Goal: Use online tool/utility: Utilize a website feature to perform a specific function

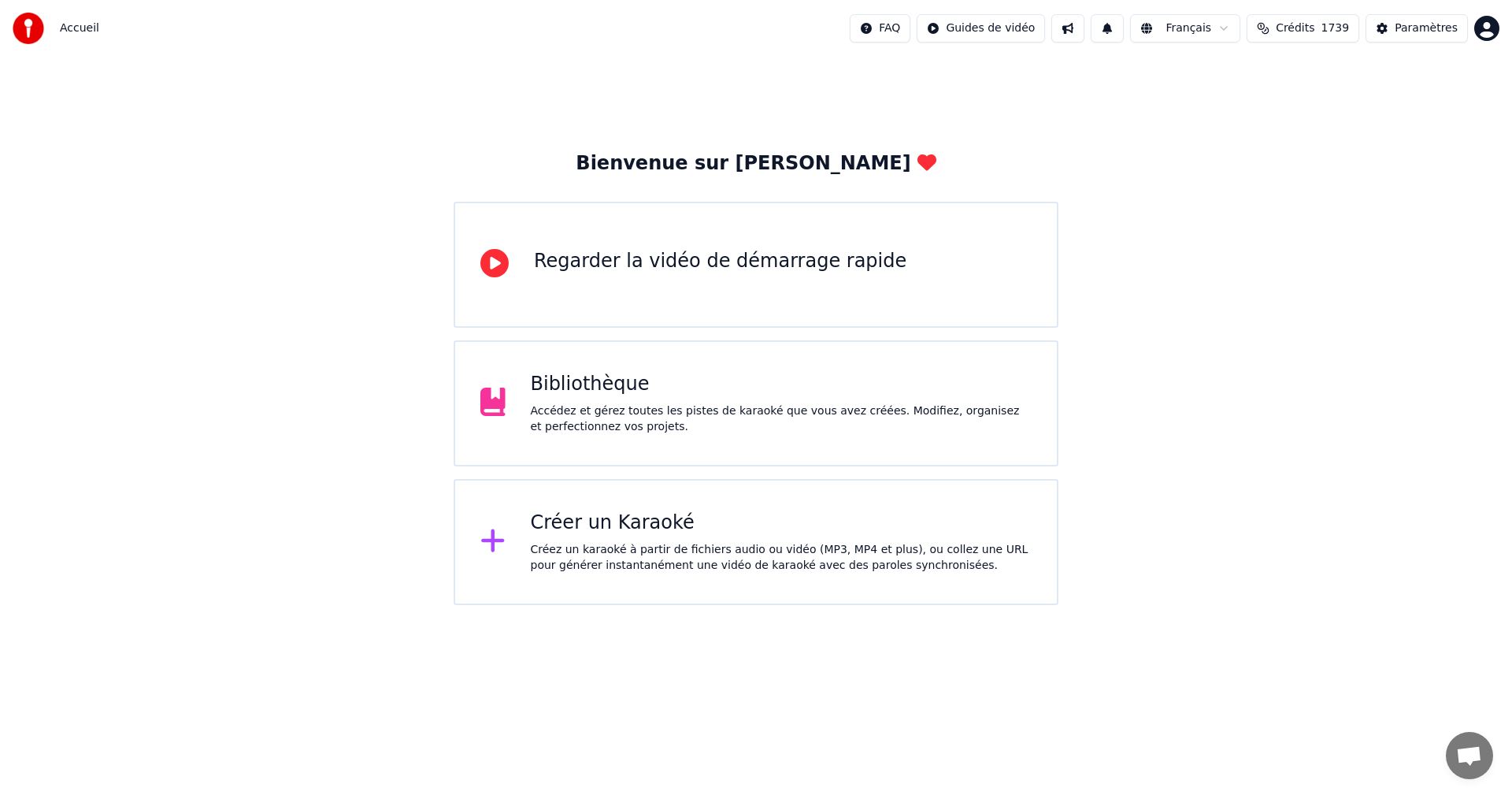
click at [783, 549] on div "Créez un karaoké à partir de fichiers audio ou vidéo (MP3, MP4 et plus), ou col…" at bounding box center [781, 557] width 502 height 32
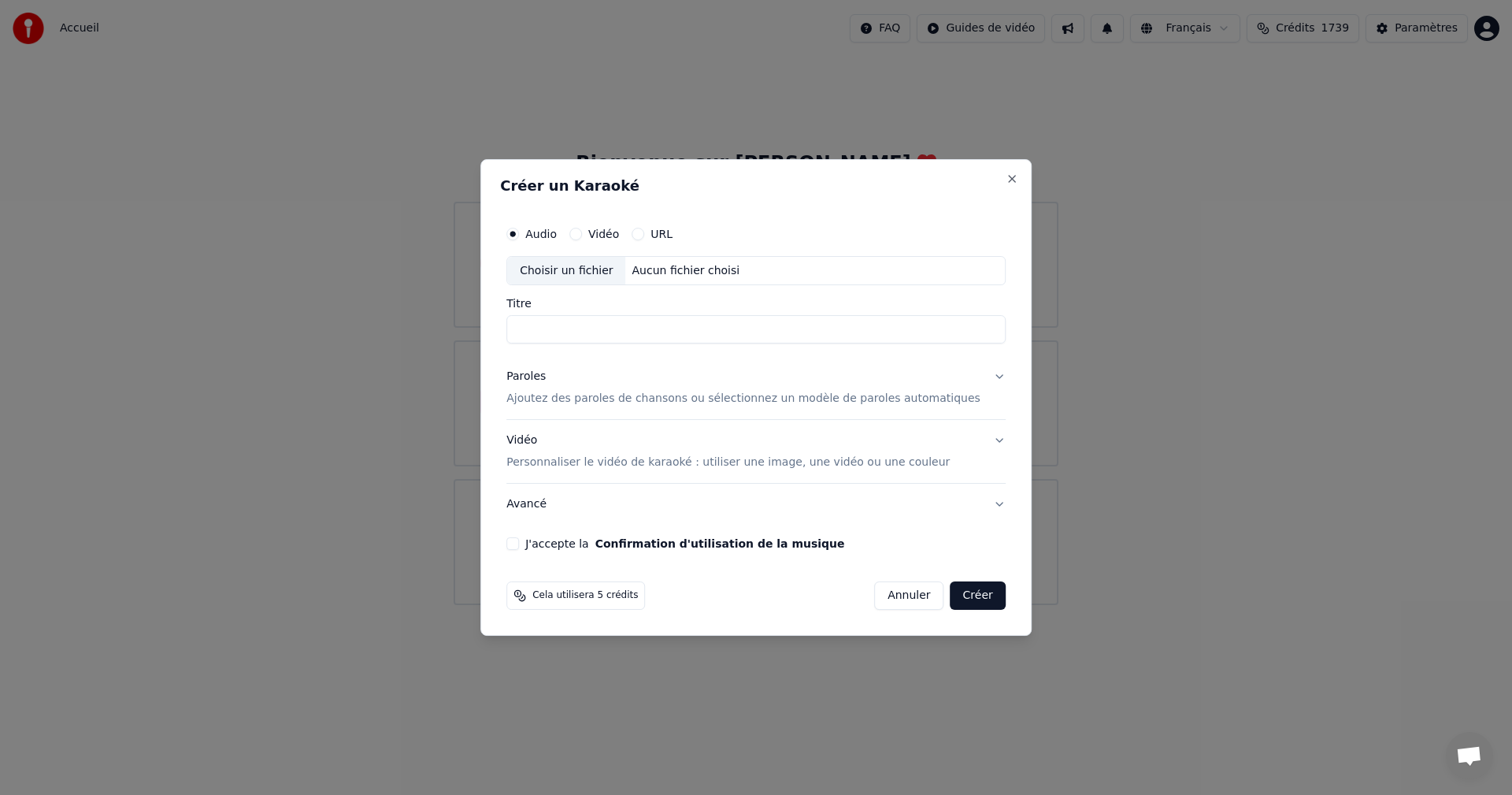
click at [600, 384] on div "Paroles Ajoutez des paroles de chansons ou sélectionnez un modèle de paroles au…" at bounding box center [743, 388] width 474 height 38
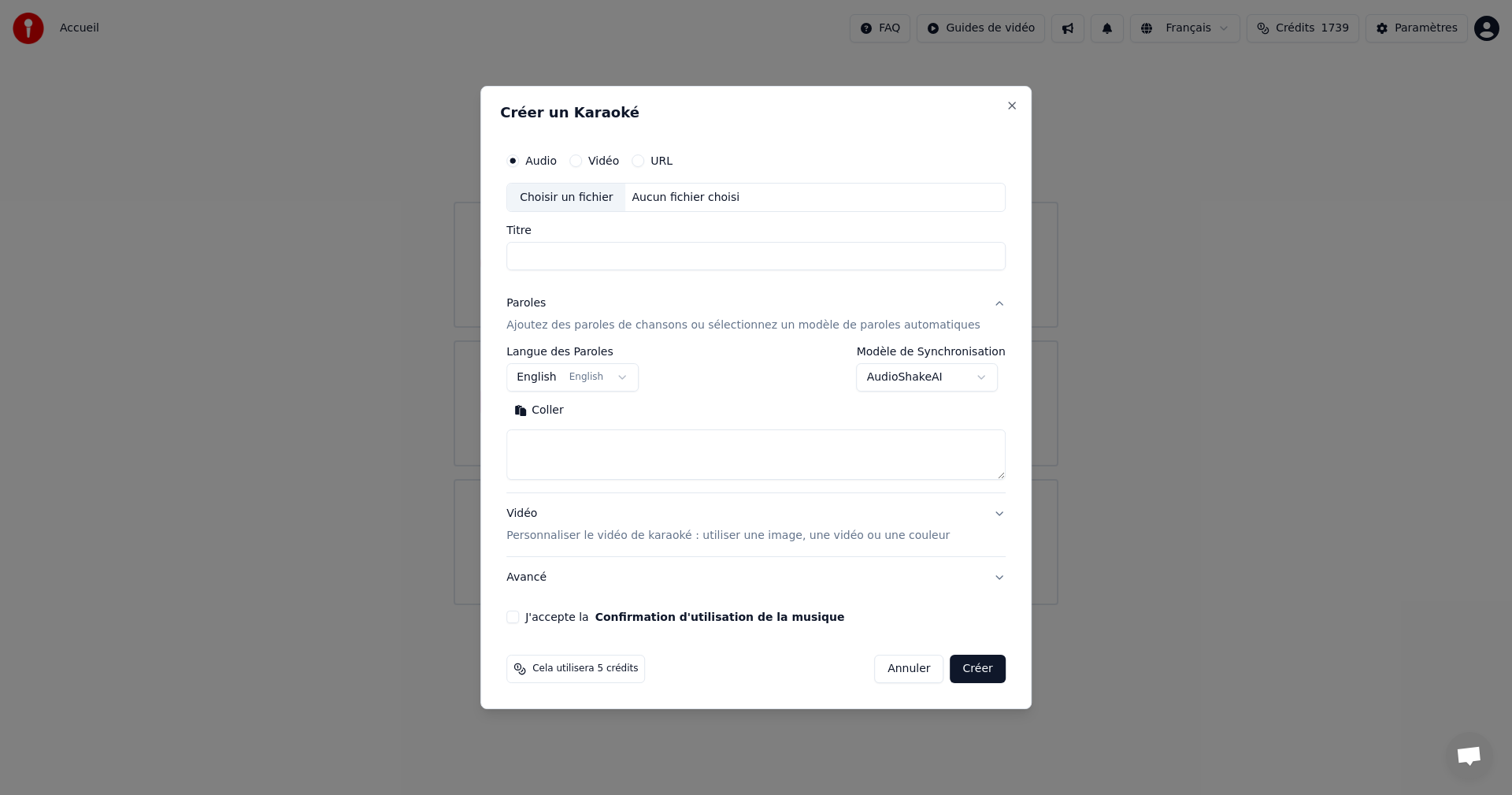
paste textarea "**********"
type textarea "**********"
click at [690, 197] on div "Aucun fichier choisi" at bounding box center [686, 197] width 121 height 15
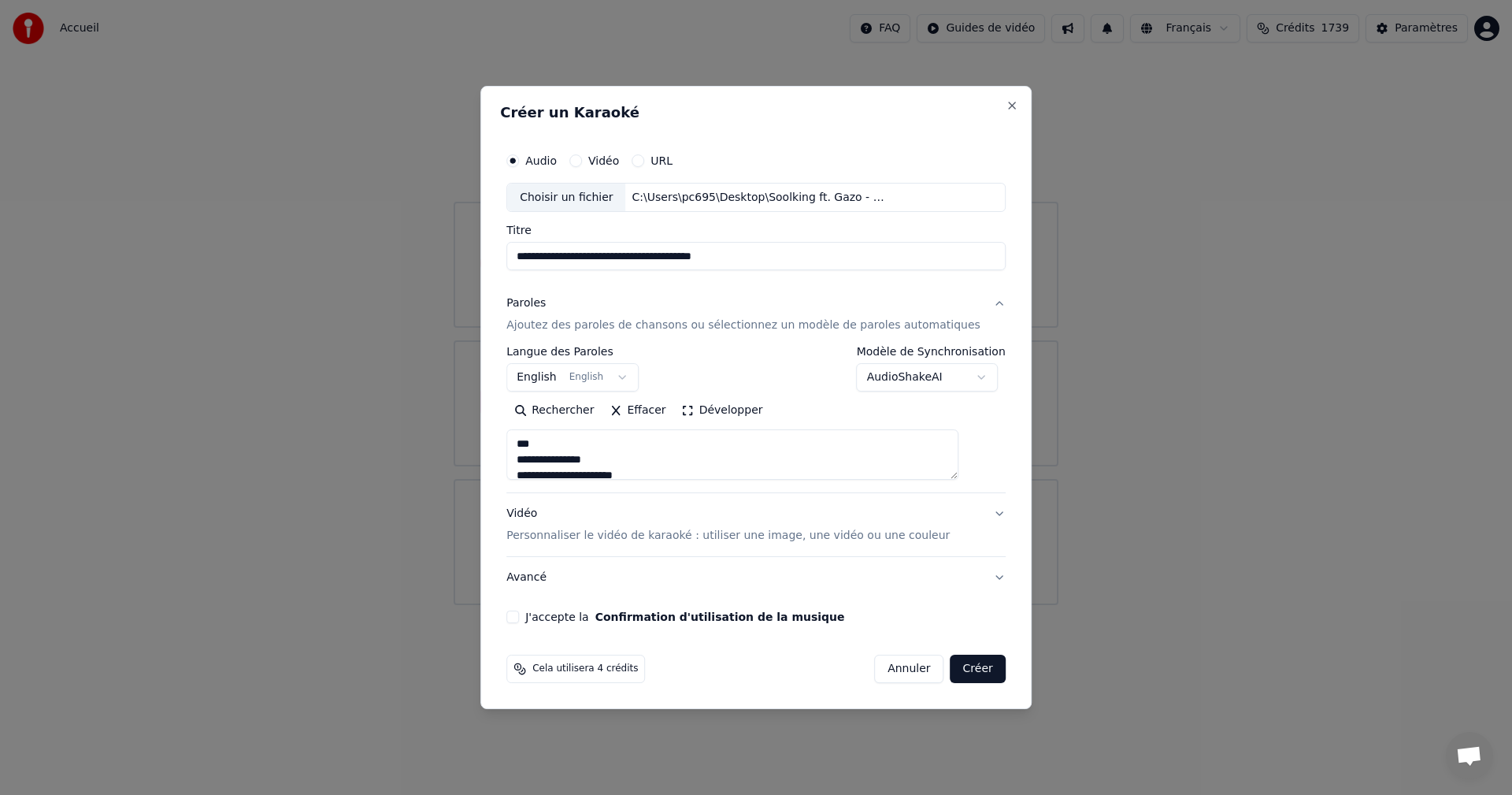
drag, startPoint x: 774, startPoint y: 265, endPoint x: 682, endPoint y: 257, distance: 92.3
click at [682, 257] on input "**********" at bounding box center [756, 256] width 499 height 28
click at [634, 256] on input "**********" at bounding box center [756, 256] width 499 height 28
type input "********"
click at [679, 531] on p "Personnaliser le vidéo de karaoké : utiliser une image, une vidéo ou une couleur" at bounding box center [728, 536] width 444 height 15
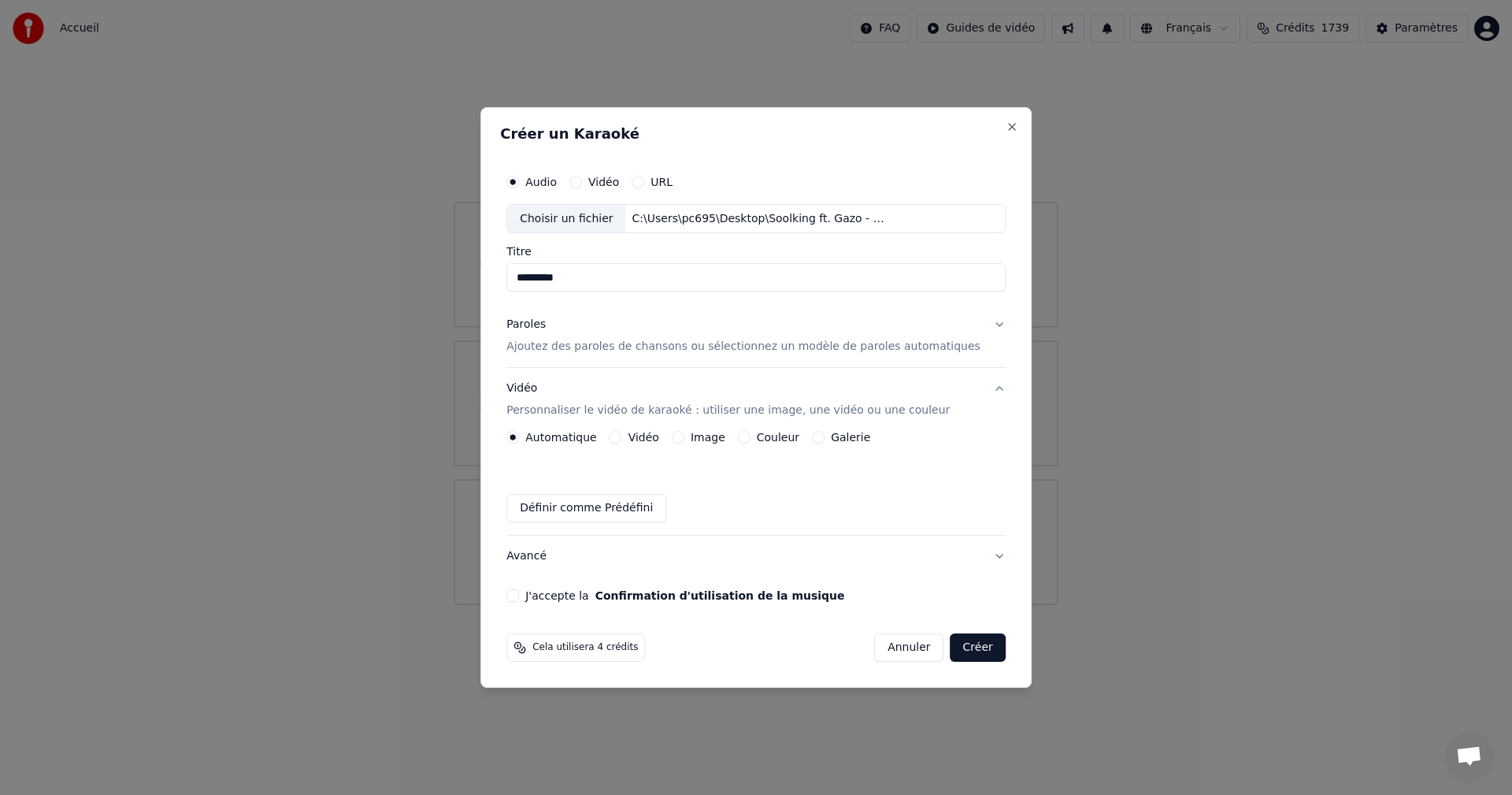
click at [684, 438] on button "Image" at bounding box center [678, 437] width 13 height 13
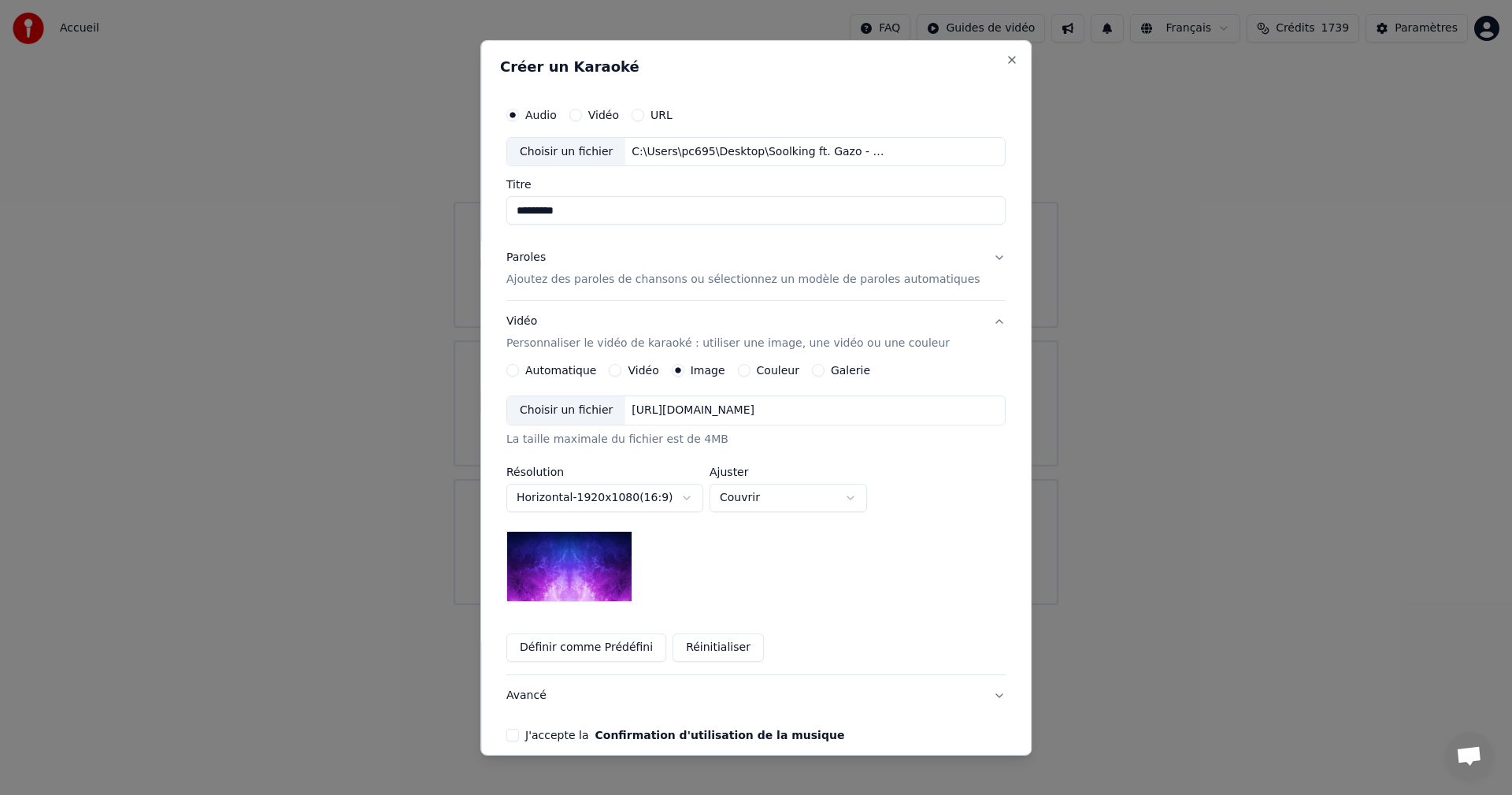
click at [622, 371] on button "Vidéo" at bounding box center [615, 369] width 13 height 13
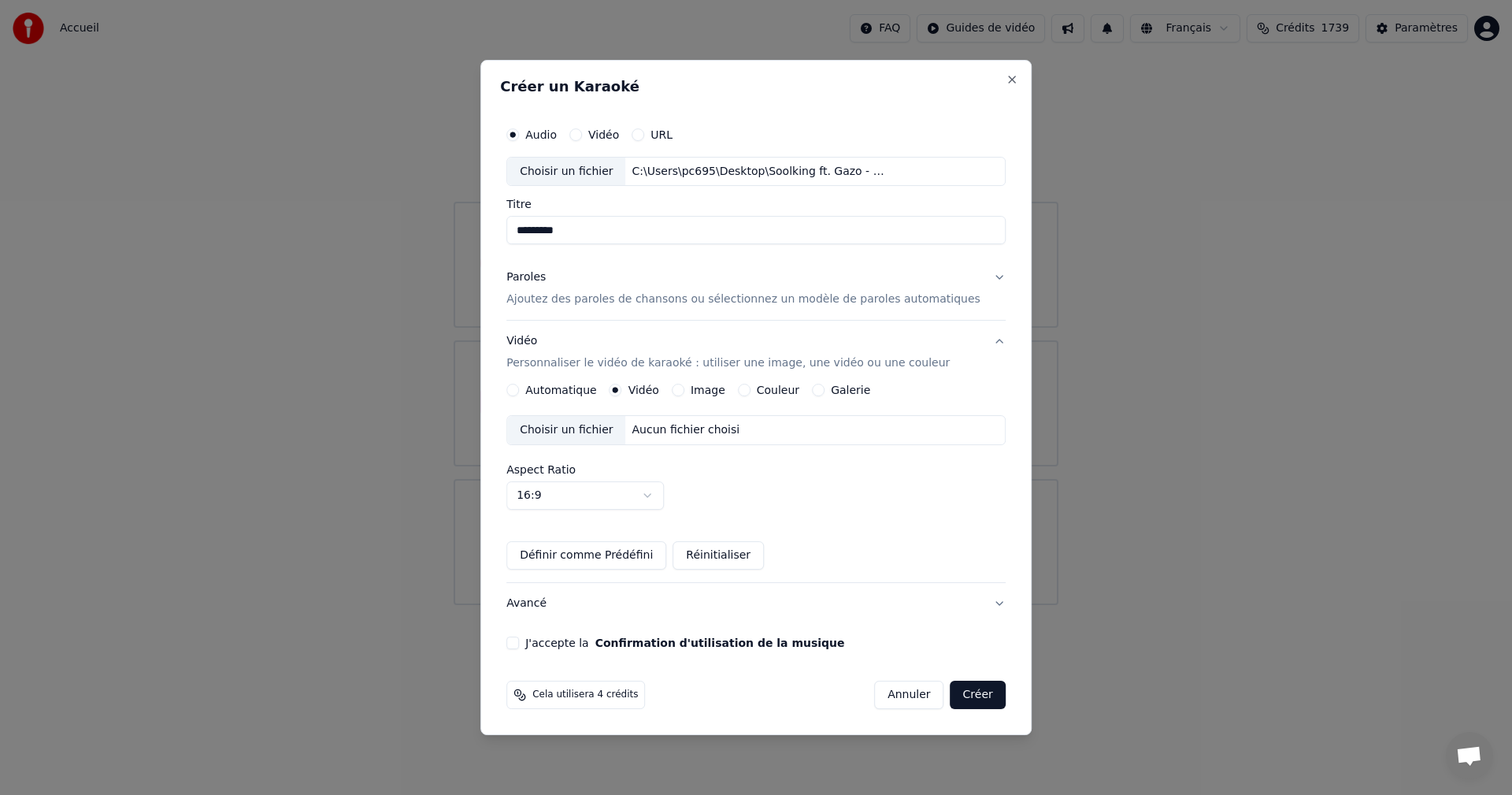
click at [580, 423] on div "Choisir un fichier" at bounding box center [567, 429] width 118 height 28
click at [519, 636] on button "J'accepte la Confirmation d'utilisation de la musique" at bounding box center [512, 642] width 13 height 13
click at [965, 695] on button "Créer" at bounding box center [977, 694] width 55 height 28
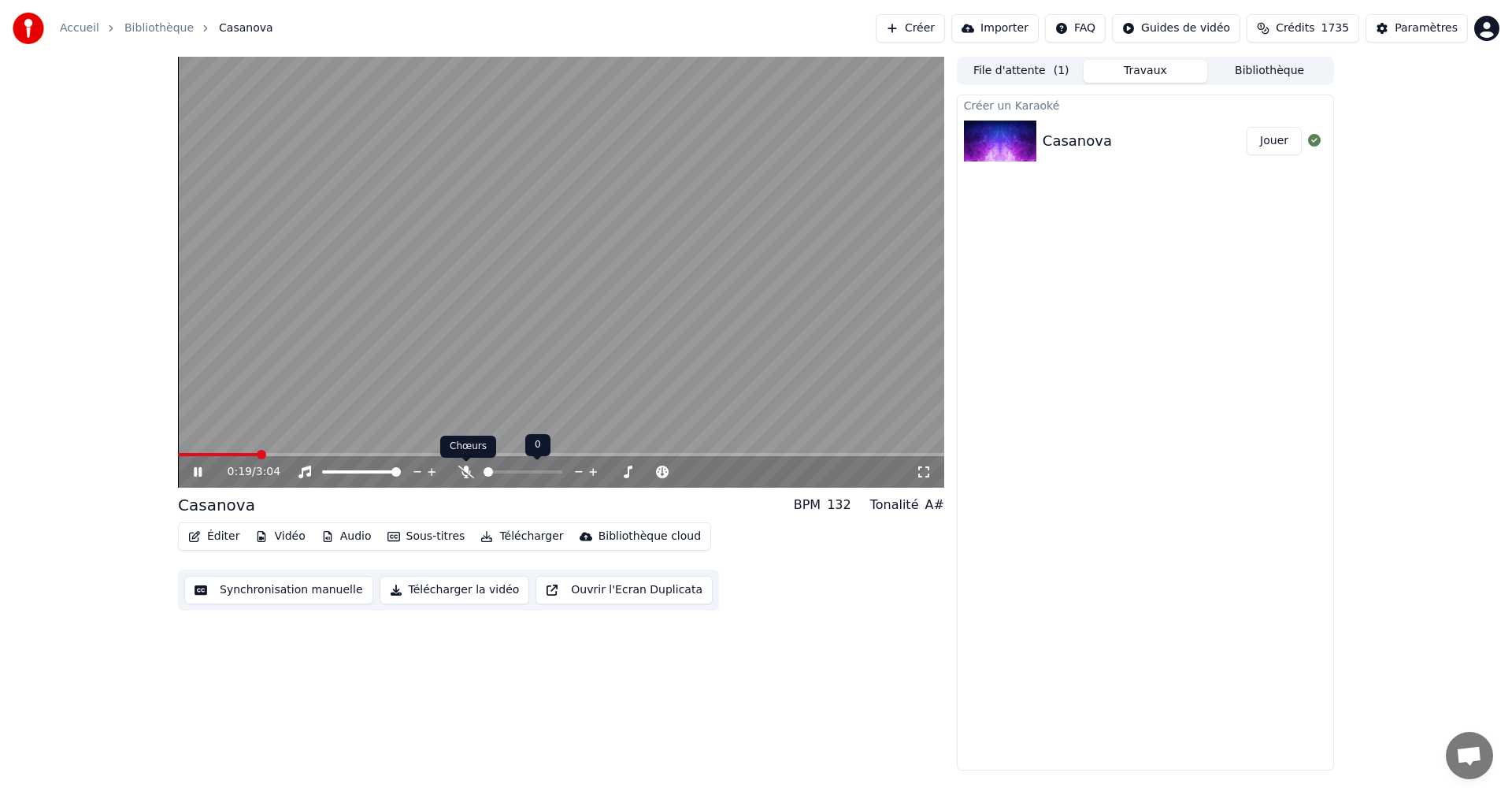
click at [468, 478] on icon at bounding box center [466, 471] width 15 height 13
click at [324, 473] on span at bounding box center [323, 471] width 2 height 3
click at [398, 465] on div at bounding box center [375, 472] width 127 height 15
click at [394, 472] on span at bounding box center [361, 471] width 78 height 3
click at [184, 453] on video at bounding box center [561, 273] width 767 height 431
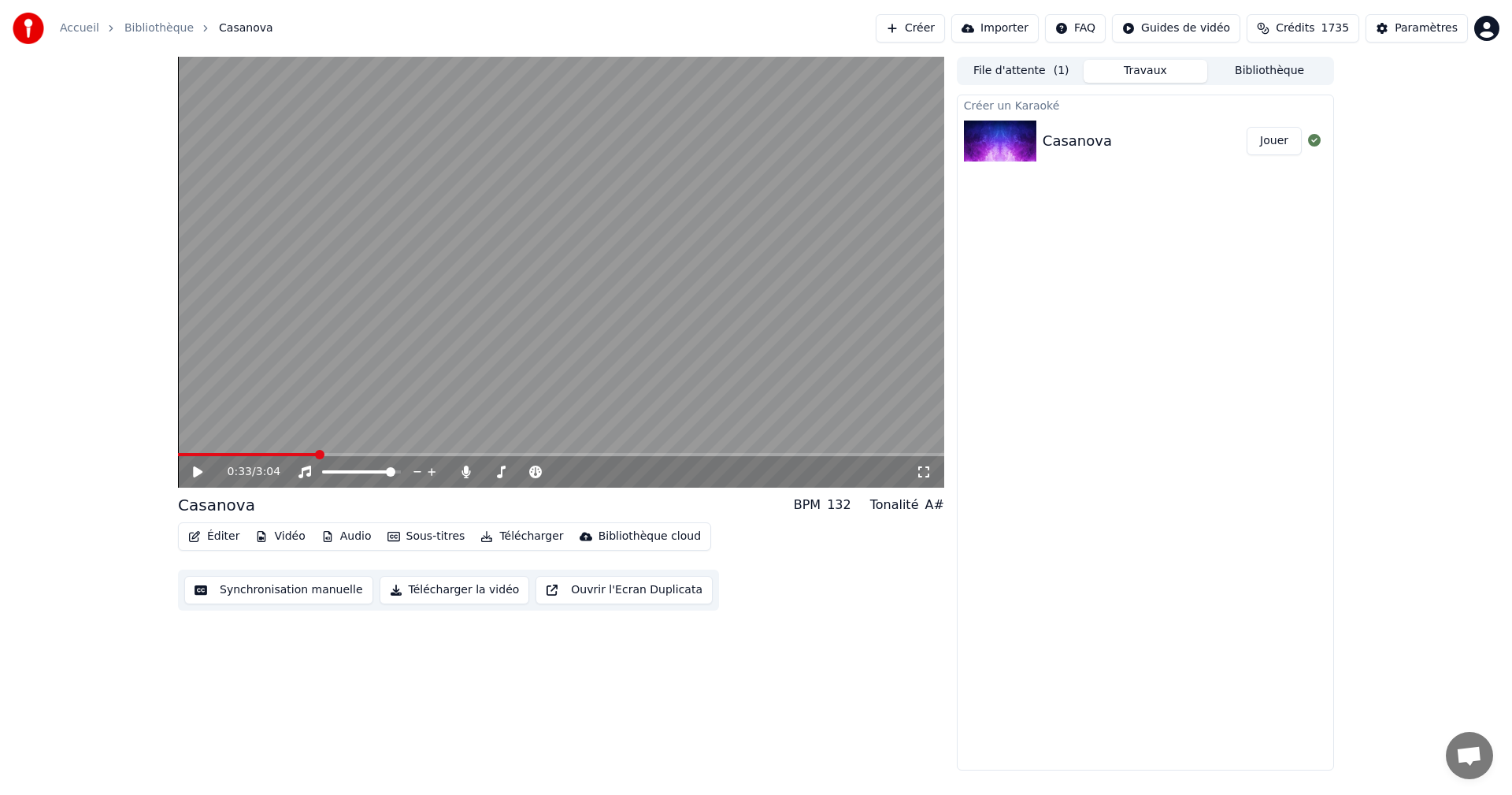
click at [185, 453] on span at bounding box center [247, 454] width 138 height 3
click at [325, 344] on video at bounding box center [561, 273] width 767 height 431
click at [654, 244] on video at bounding box center [561, 273] width 767 height 431
click at [655, 246] on video at bounding box center [561, 273] width 767 height 431
click at [636, 259] on video at bounding box center [561, 273] width 767 height 431
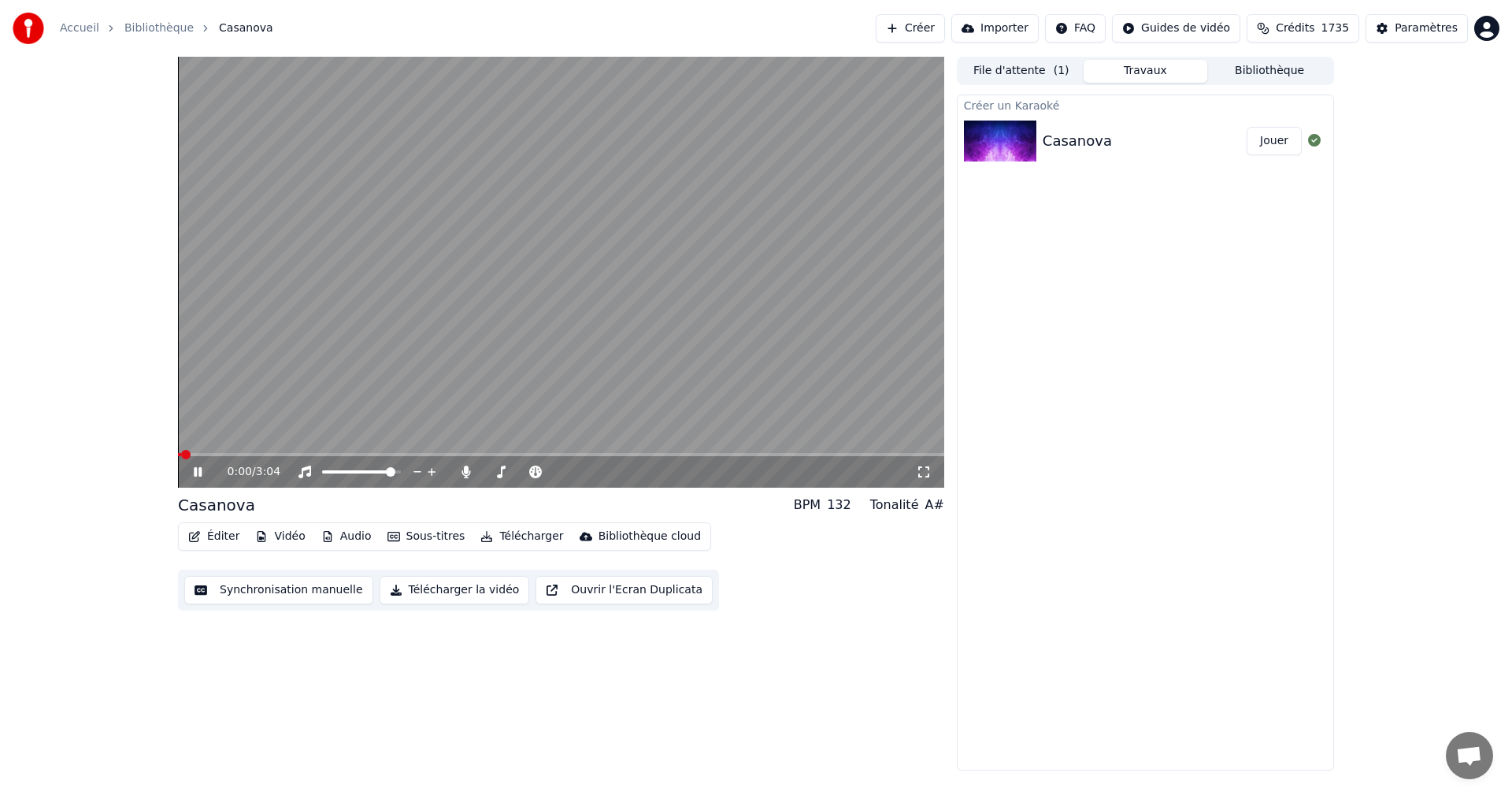
click at [636, 259] on video at bounding box center [561, 273] width 767 height 431
click at [529, 257] on video at bounding box center [561, 273] width 767 height 431
click at [595, 213] on video at bounding box center [561, 273] width 767 height 431
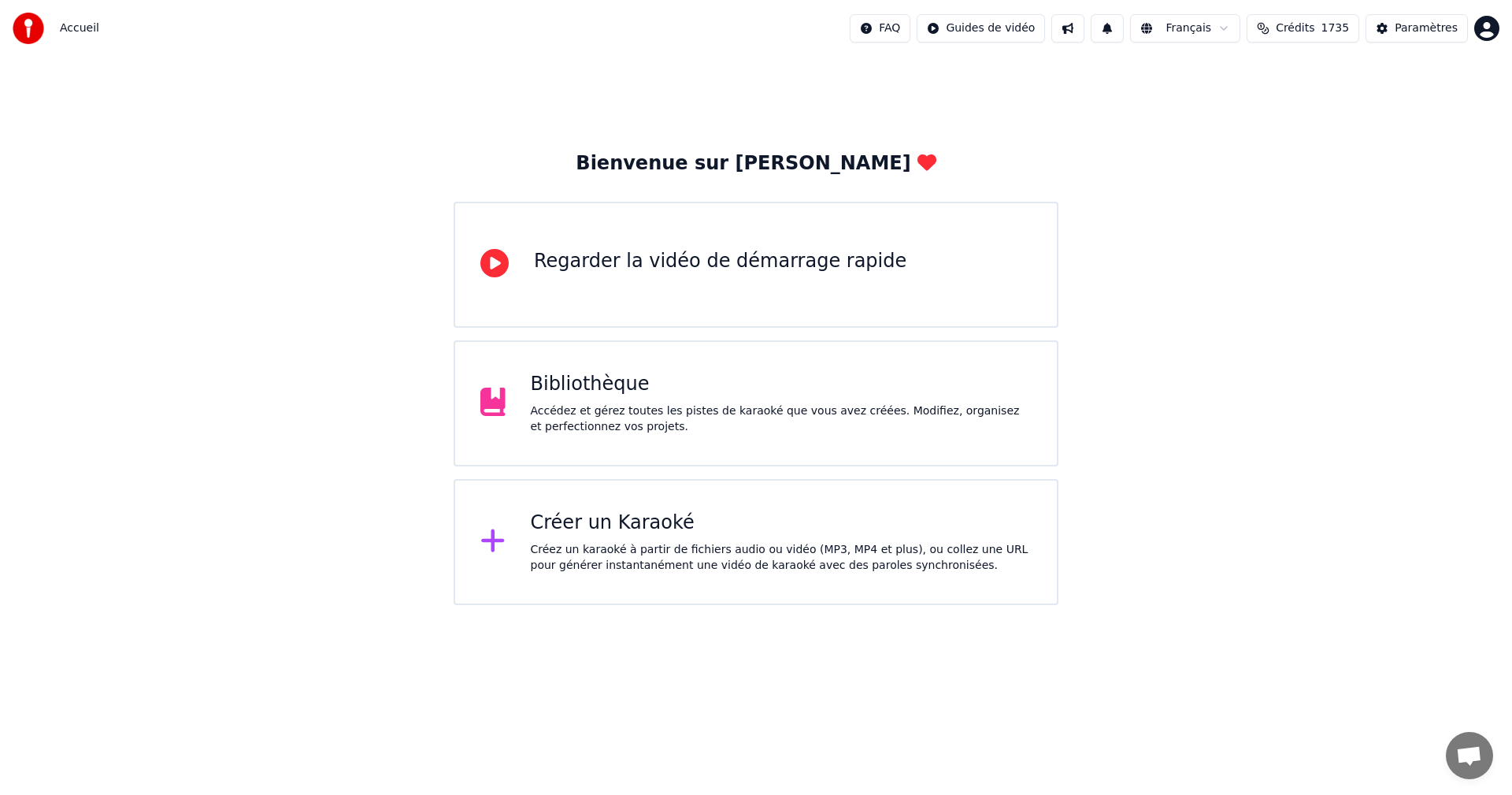
click at [818, 406] on div "Accédez et gérez toutes les pistes de karaoké que vous avez créées. Modifiez, o…" at bounding box center [781, 419] width 502 height 32
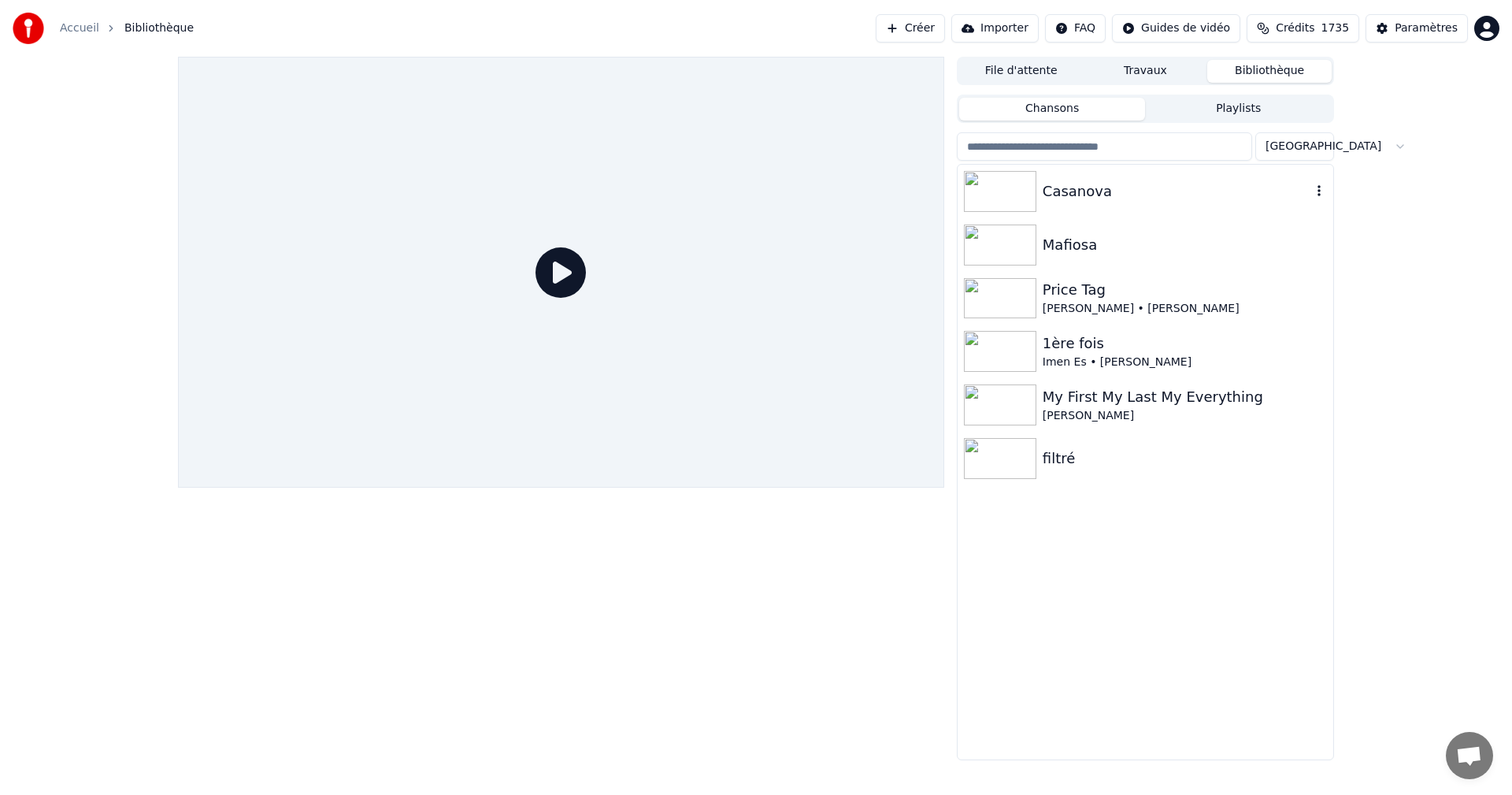
click at [1007, 190] on img at bounding box center [1000, 191] width 73 height 41
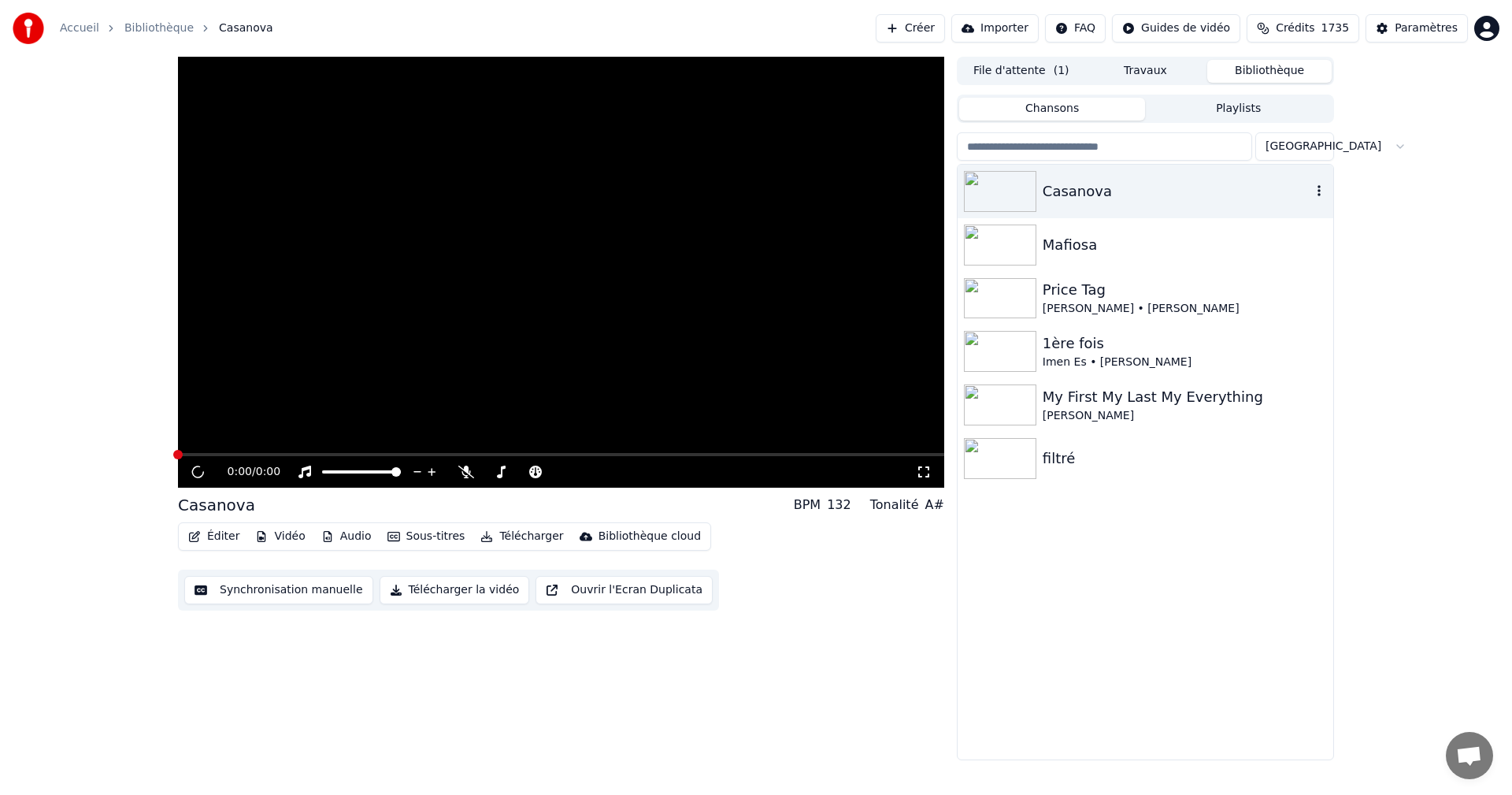
click at [1007, 190] on img at bounding box center [1000, 191] width 73 height 41
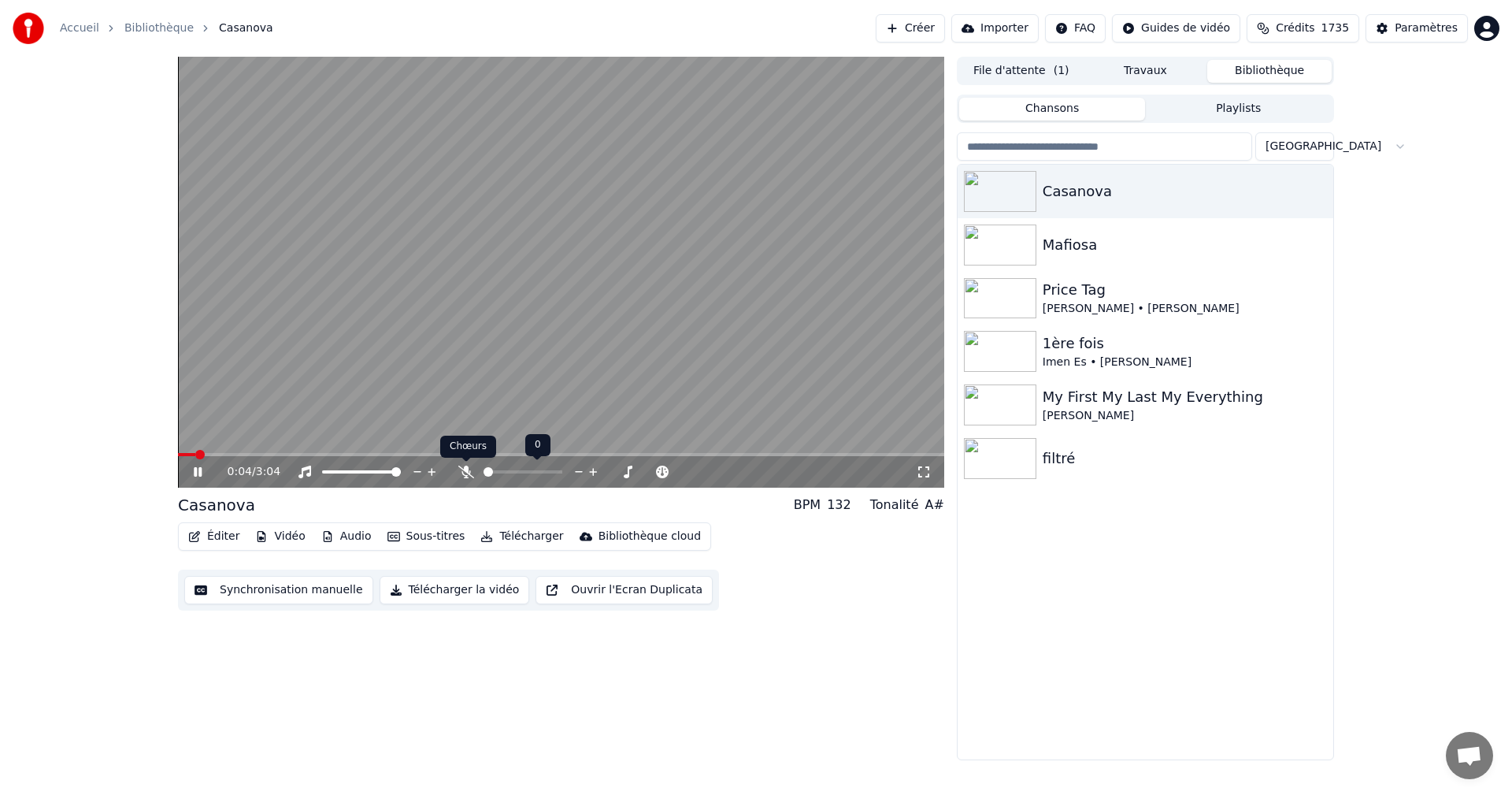
click at [464, 470] on icon at bounding box center [466, 471] width 15 height 13
click at [185, 456] on span at bounding box center [197, 454] width 39 height 3
click at [393, 596] on button "Télécharger la vidéo" at bounding box center [455, 589] width 151 height 28
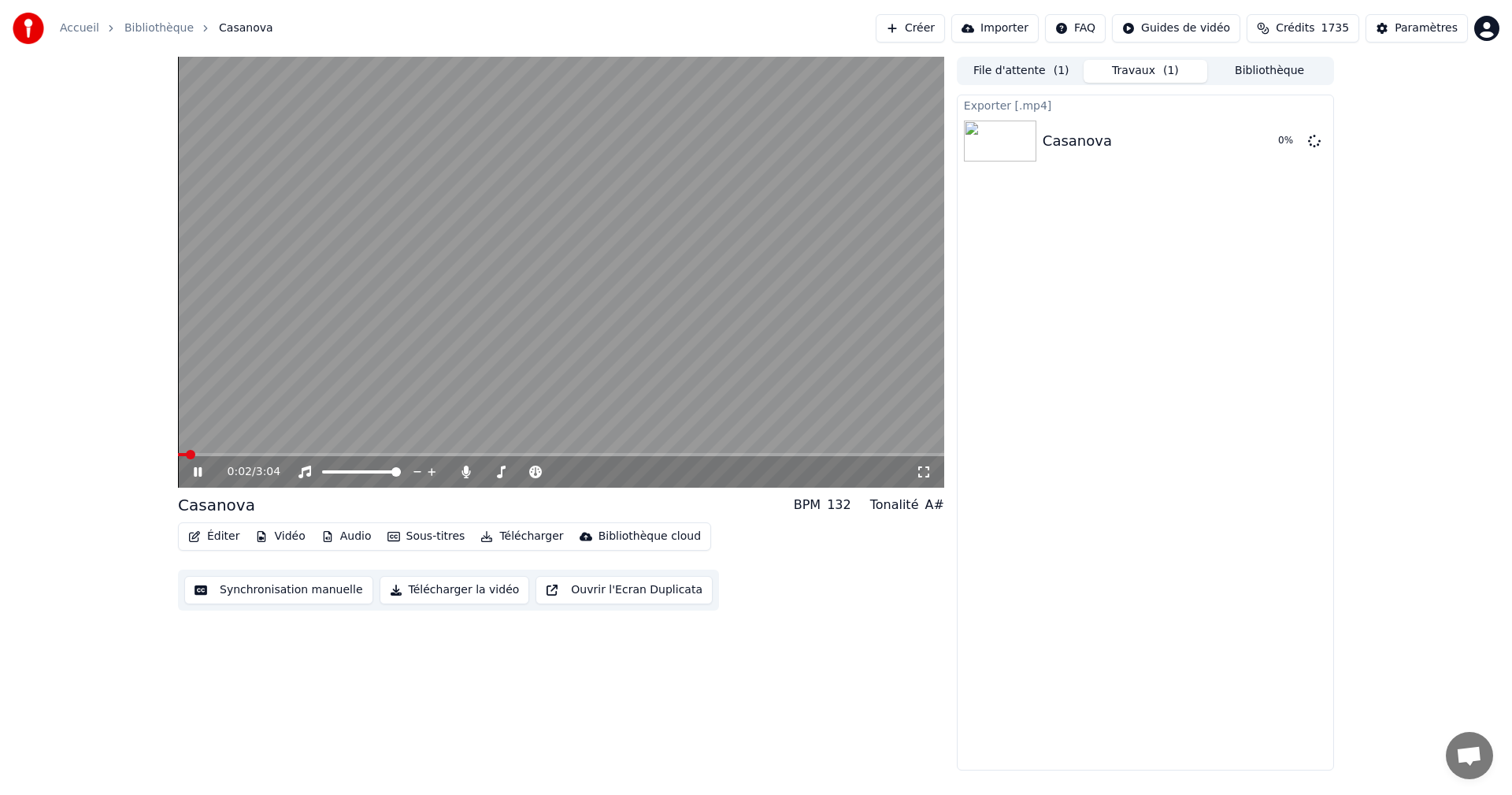
click at [191, 464] on div "0:02 / 3:04" at bounding box center [561, 472] width 753 height 15
click at [202, 474] on icon at bounding box center [197, 472] width 8 height 10
click at [1271, 145] on button "Afficher" at bounding box center [1267, 140] width 70 height 28
